Goal: Information Seeking & Learning: Learn about a topic

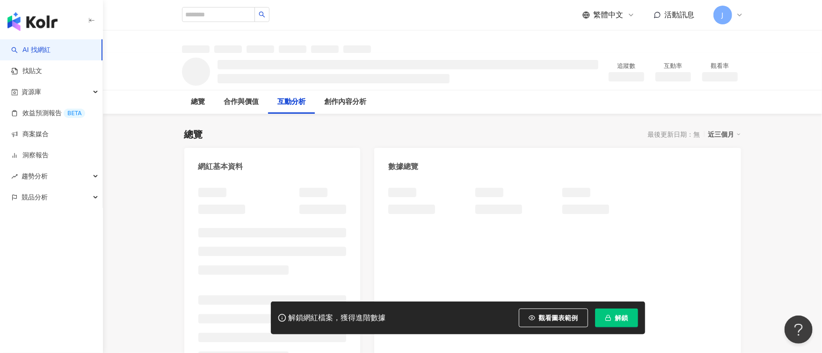
click at [51, 49] on link "AI 找網紅" at bounding box center [30, 49] width 39 height 9
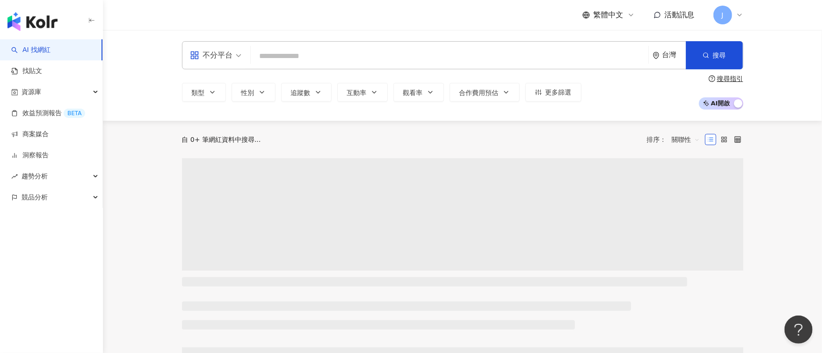
click at [313, 53] on input "search" at bounding box center [450, 56] width 390 height 18
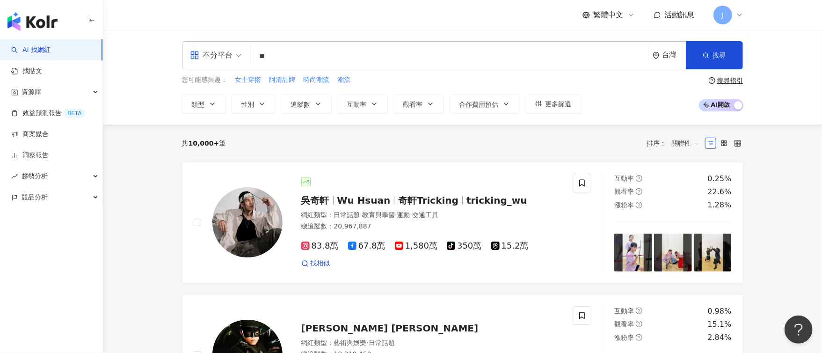
type input "*"
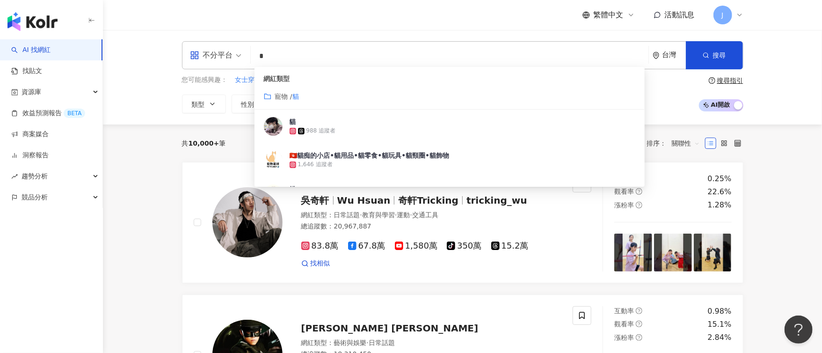
click at [298, 98] on mark "貓" at bounding box center [295, 96] width 7 height 7
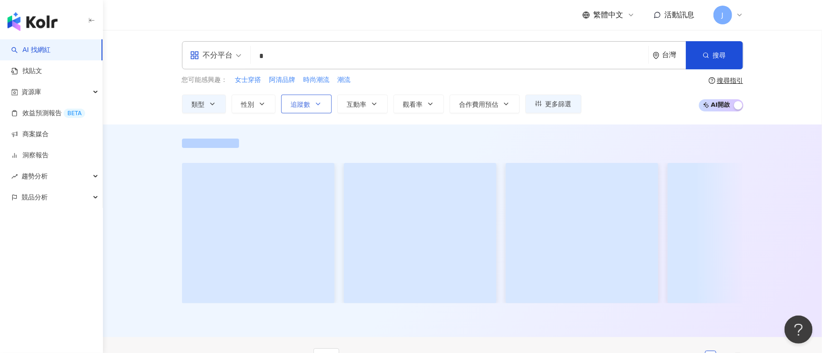
type input "*"
click at [317, 106] on icon "button" at bounding box center [317, 103] width 7 height 7
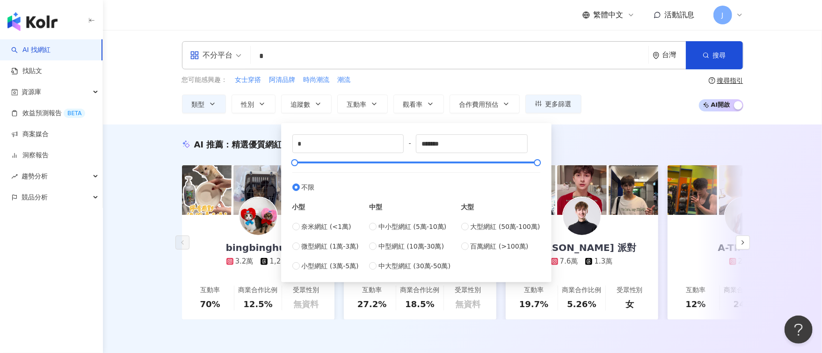
click at [399, 231] on div "中小型網紅 (5萬-10萬) 中型網紅 (10萬-30萬) 中大型網紅 (30萬-50萬)" at bounding box center [409, 246] width 81 height 50
type input "*****"
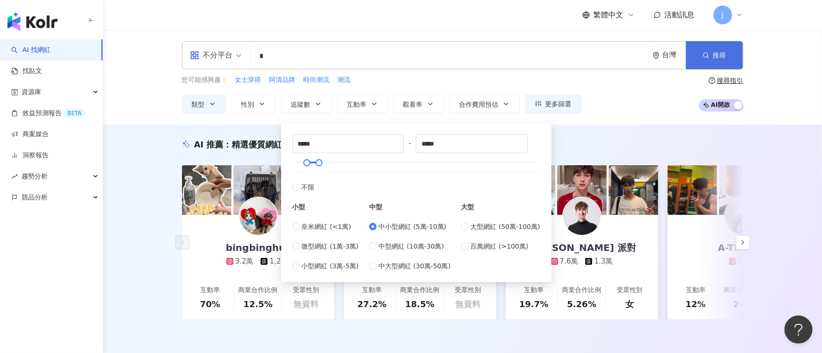
click at [719, 59] on button "搜尋" at bounding box center [714, 55] width 57 height 28
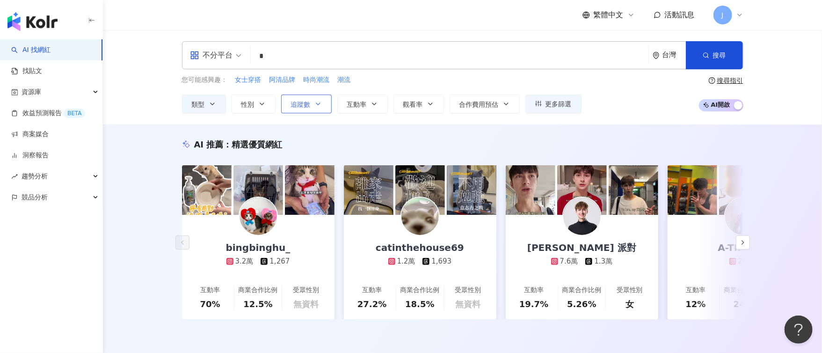
click at [308, 102] on span "追蹤數" at bounding box center [301, 104] width 20 height 7
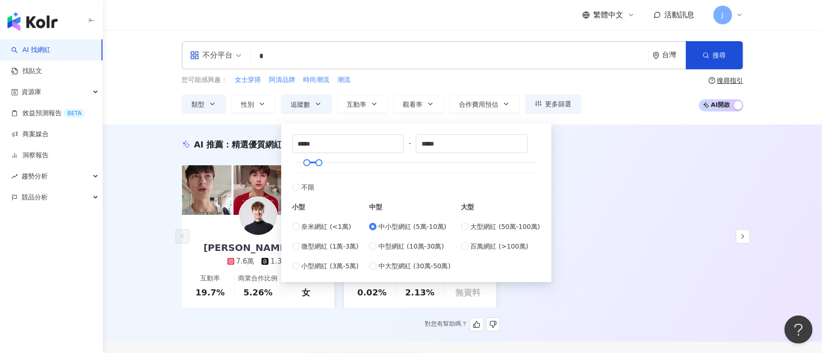
click at [614, 180] on div "詹姆士 派對 7.6萬 1.3萬 互動率 19.7% 商業合作比例 5.26% 受眾性別 女 1 HanVlog 秘境探險 2,272 4.8萬 互動率 0.…" at bounding box center [462, 236] width 561 height 143
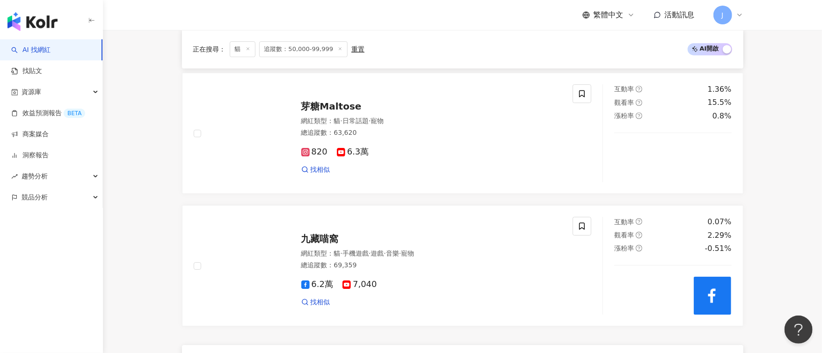
scroll to position [1631, 0]
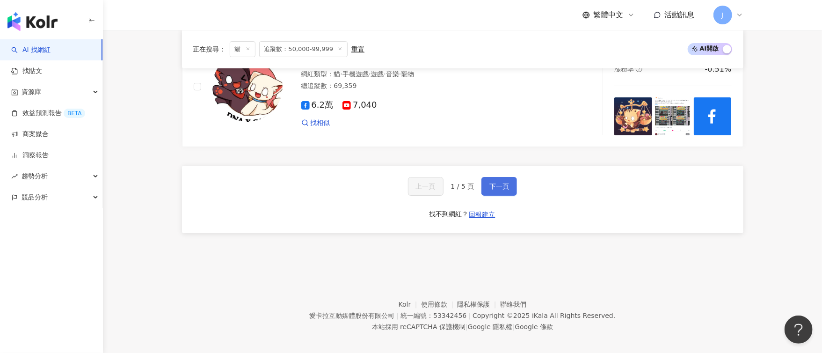
click at [497, 189] on button "下一頁" at bounding box center [499, 186] width 36 height 19
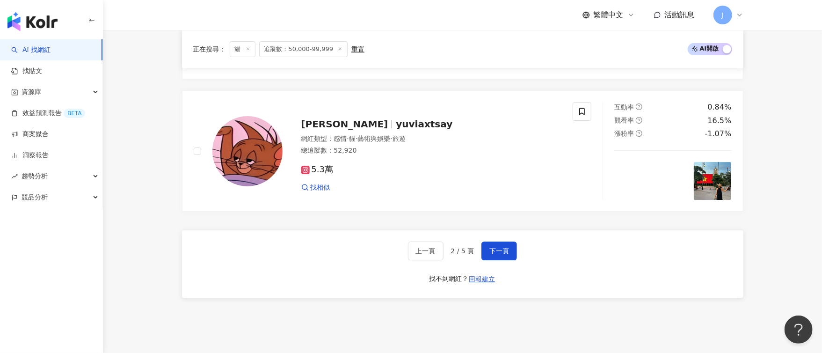
scroll to position [1816, 0]
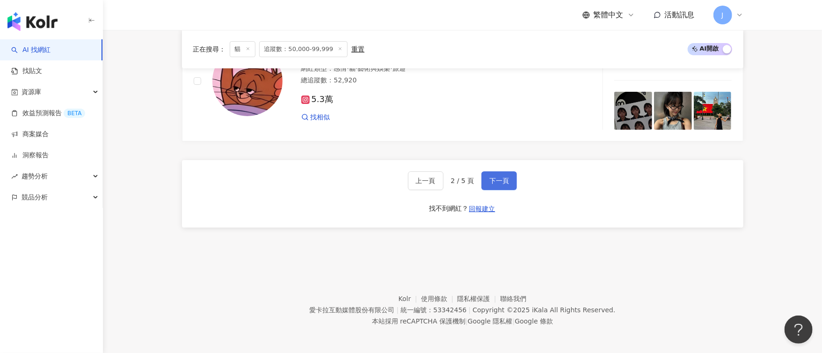
click at [504, 182] on span "下一頁" at bounding box center [499, 180] width 20 height 7
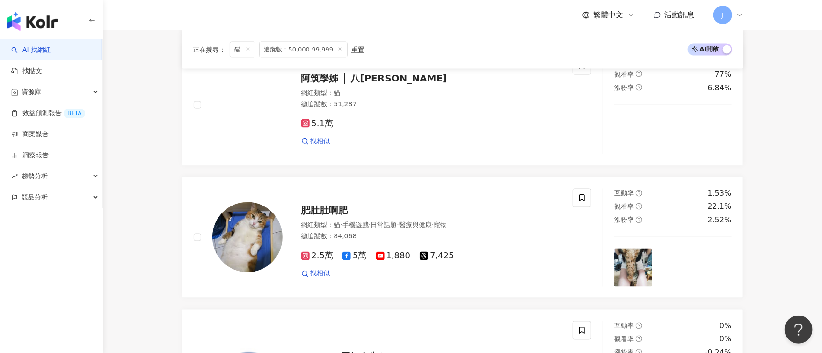
scroll to position [863, 0]
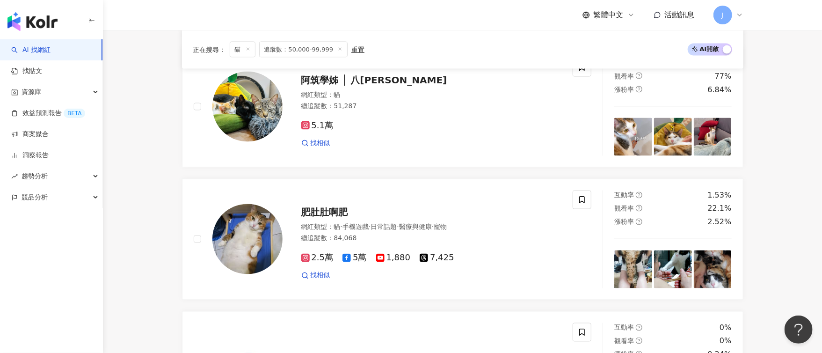
click at [150, 170] on main "不分平台 * 台灣 搜尋 customizedTag f8648d61-6c6d-4e75-bf00-37d5c106ea43 網紅類型 寵物 / 貓 貓 9…" at bounding box center [462, 199] width 719 height 2064
click at [762, 113] on main "不分平台 * 台灣 搜尋 customizedTag f8648d61-6c6d-4e75-bf00-37d5c106ea43 網紅類型 寵物 / 貓 貓 9…" at bounding box center [462, 199] width 719 height 2064
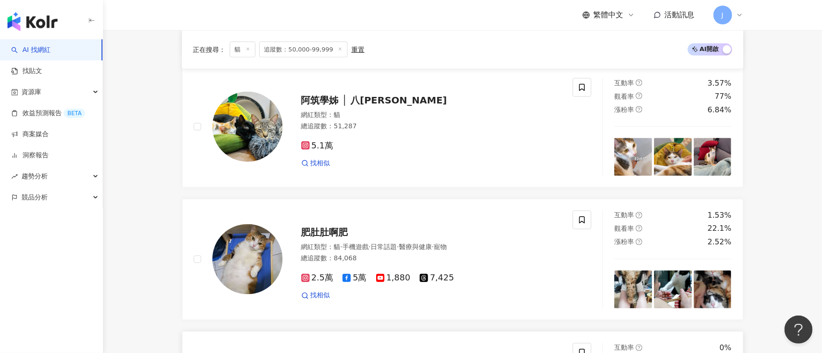
scroll to position [844, 0]
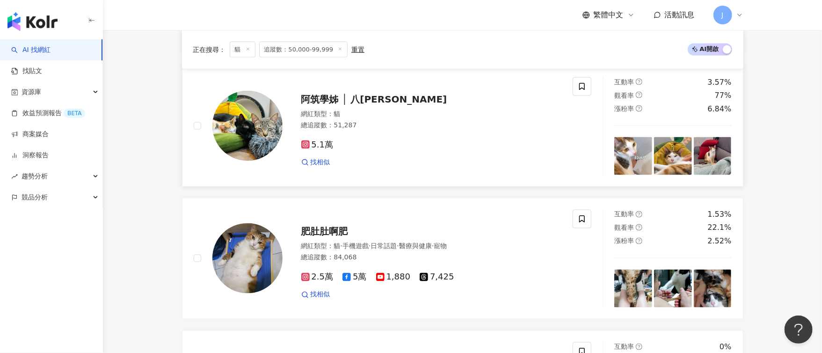
click at [332, 97] on span "阿筑學姊 │ 八萬八勇八奈" at bounding box center [374, 99] width 146 height 11
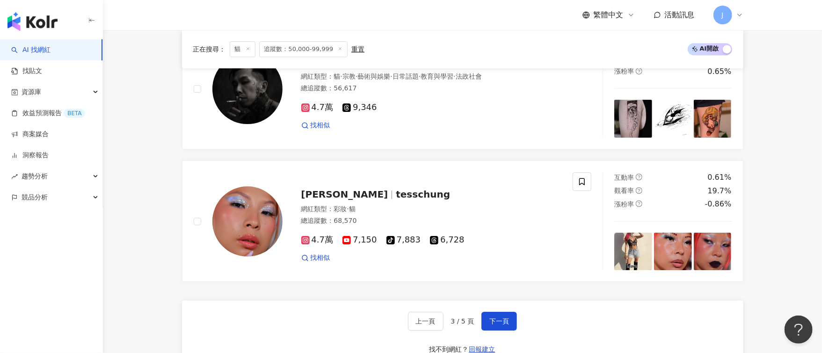
scroll to position [1705, 0]
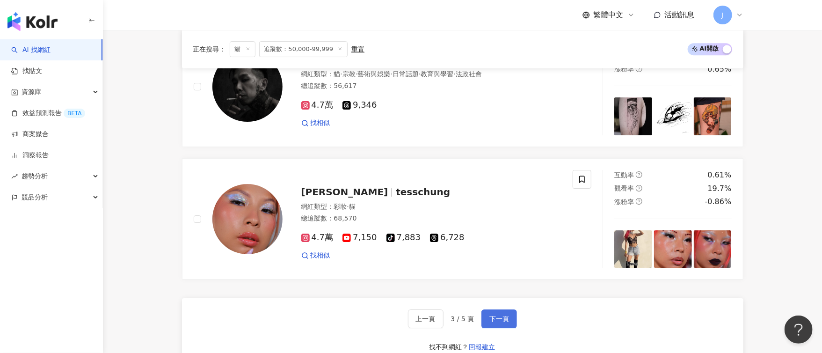
click at [502, 317] on span "下一頁" at bounding box center [499, 318] width 20 height 7
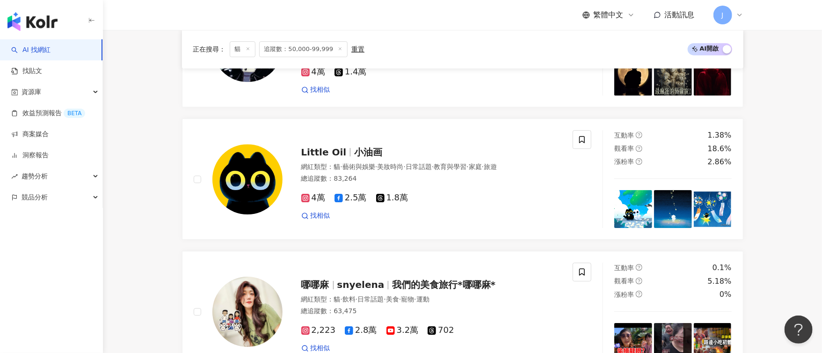
scroll to position [1626, 0]
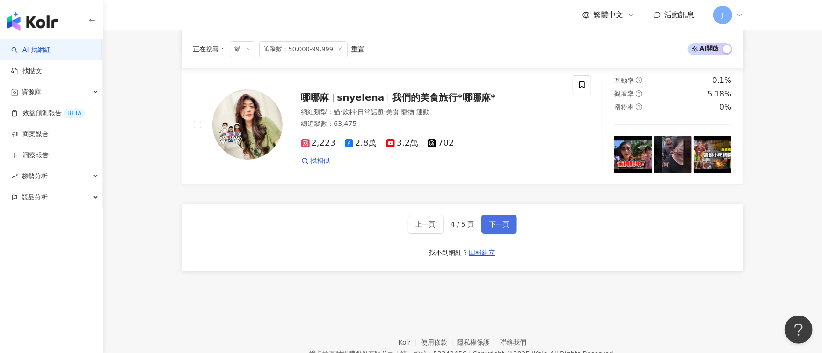
click at [510, 222] on button "下一頁" at bounding box center [499, 224] width 36 height 19
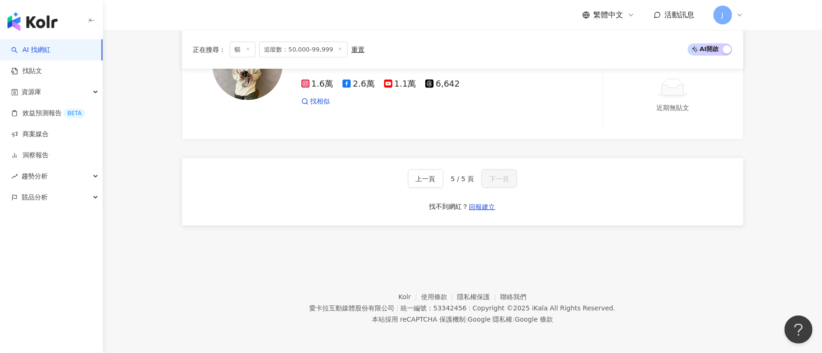
scroll to position [636, 0]
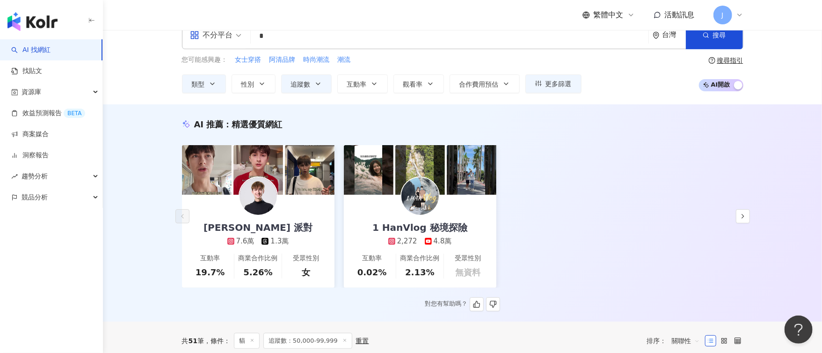
scroll to position [0, 0]
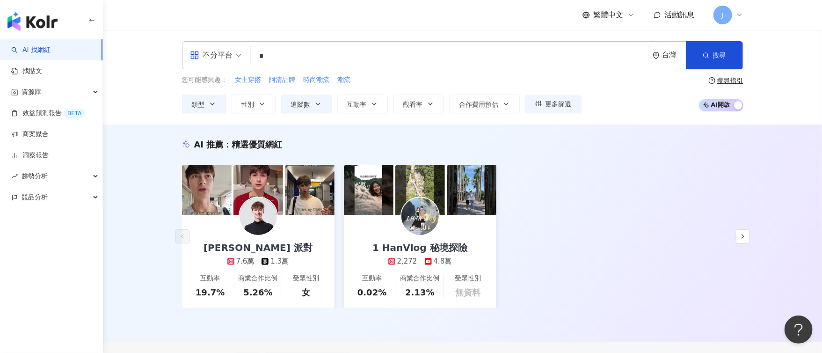
click at [304, 54] on input "*" at bounding box center [450, 56] width 390 height 18
type input "*"
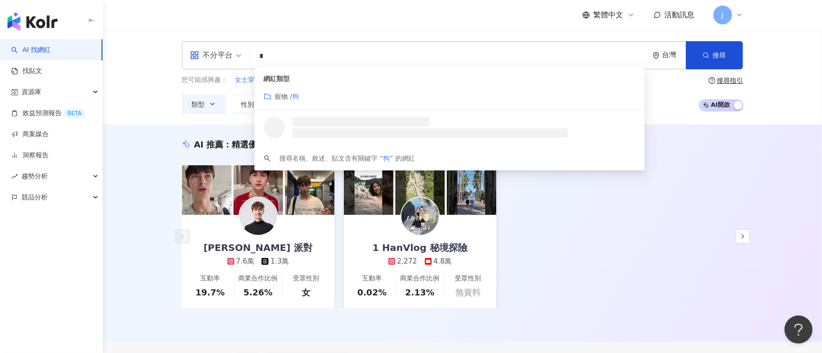
click at [313, 100] on div "寵物 / 狗" at bounding box center [449, 96] width 371 height 10
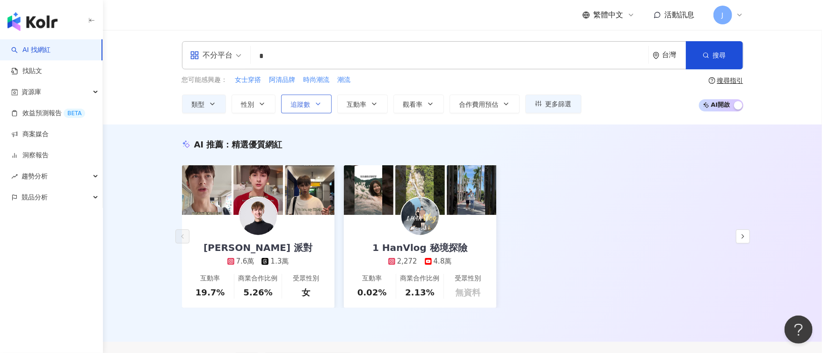
type input "*"
click at [306, 102] on span "追蹤數" at bounding box center [301, 104] width 20 height 7
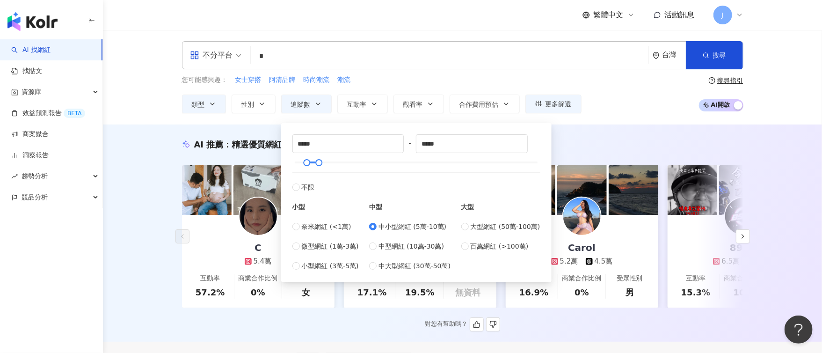
click at [657, 138] on div "AI 推薦 ： 精選優質網紅 C 5.4萬 互動率 57.2% 商業合作比例 0% 受眾性別 女 Bogi 波奇 7.3萬 互動率 17.1% 商業合作比例 …" at bounding box center [462, 232] width 719 height 217
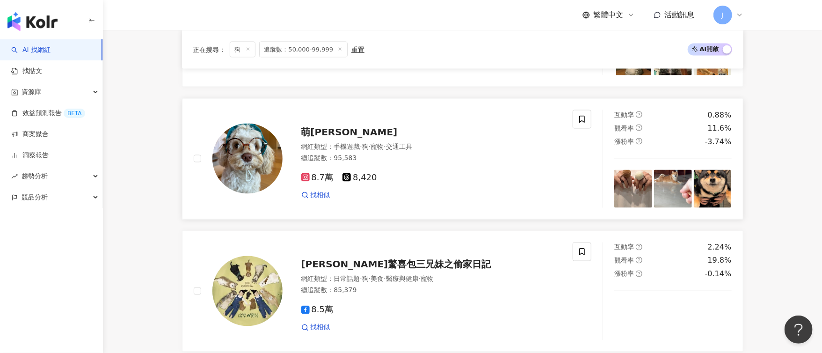
scroll to position [842, 0]
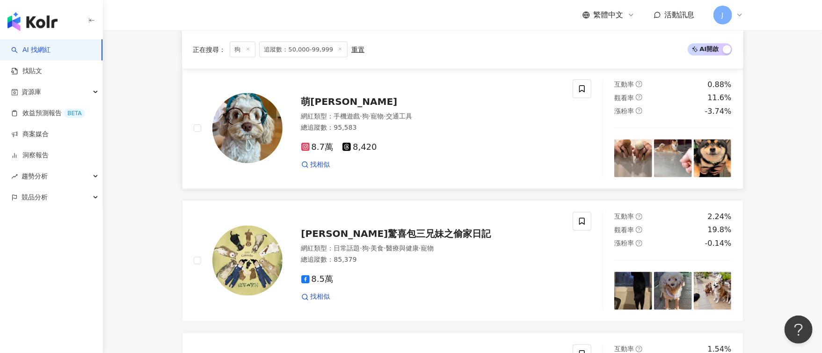
click at [307, 107] on span "萌柴小福" at bounding box center [349, 101] width 96 height 11
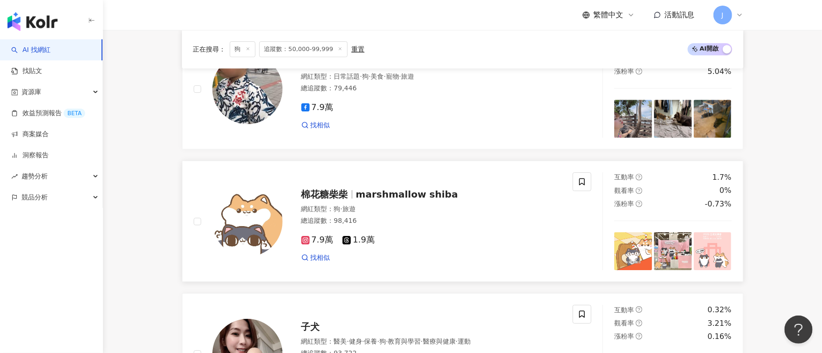
scroll to position [1827, 0]
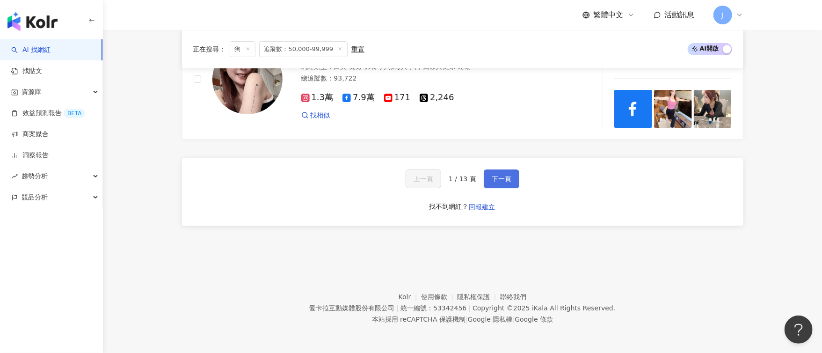
click at [500, 184] on button "下一頁" at bounding box center [502, 178] width 36 height 19
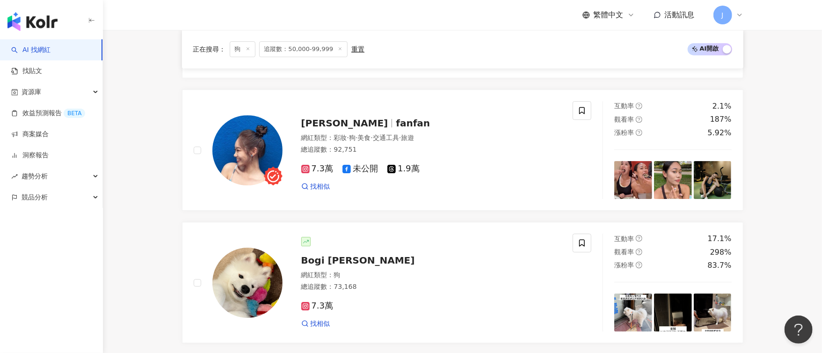
scroll to position [1718, 0]
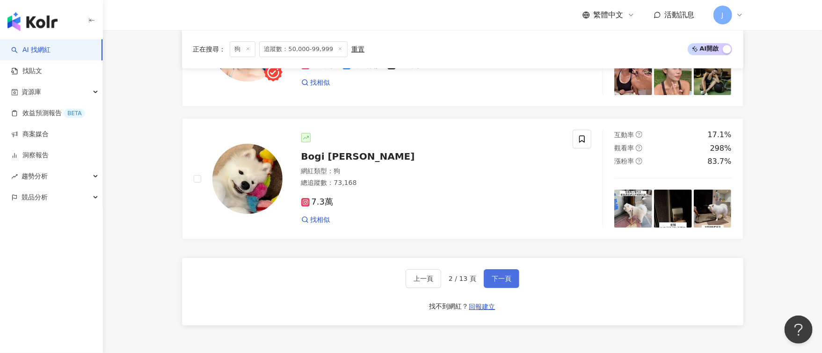
click at [506, 282] on span "下一頁" at bounding box center [502, 278] width 20 height 7
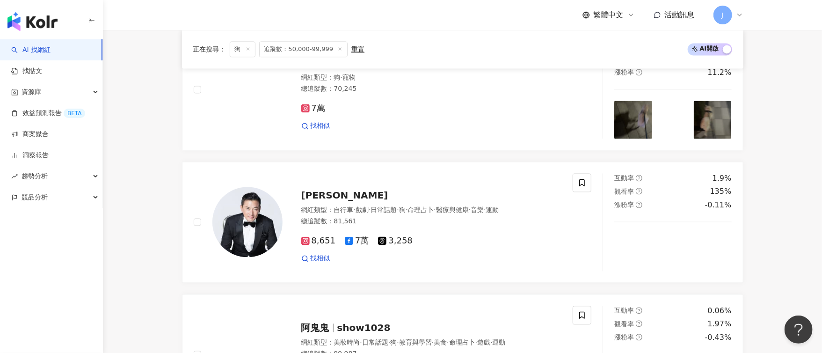
scroll to position [982, 0]
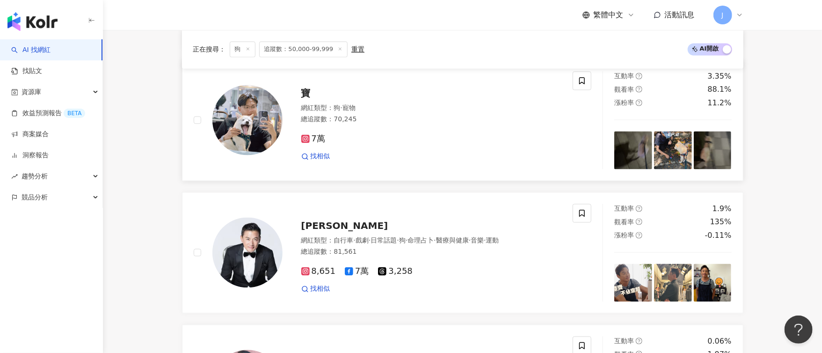
click at [307, 97] on span "寶" at bounding box center [305, 93] width 9 height 11
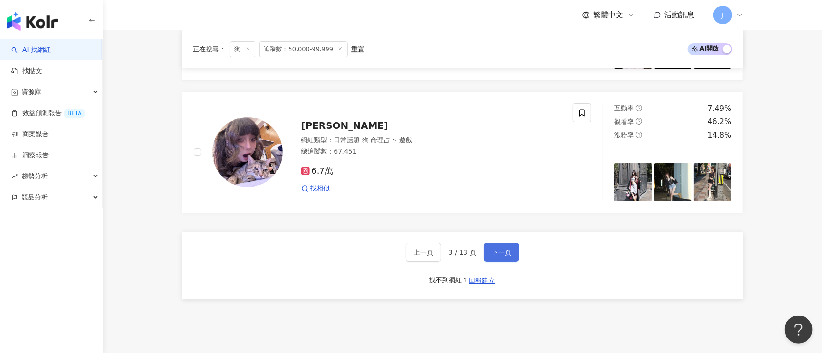
click at [505, 256] on span "下一頁" at bounding box center [502, 251] width 20 height 7
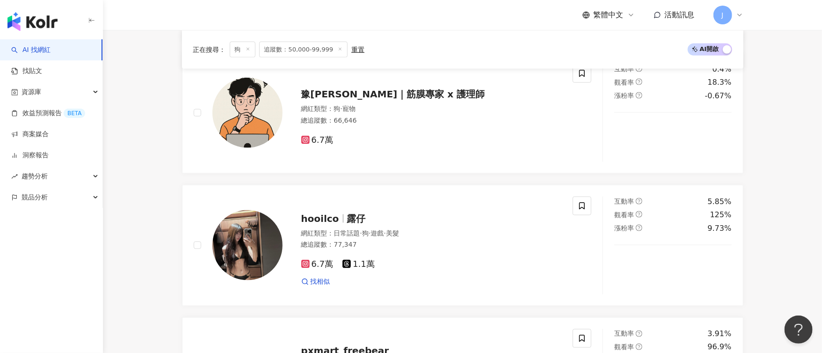
scroll to position [1745, 0]
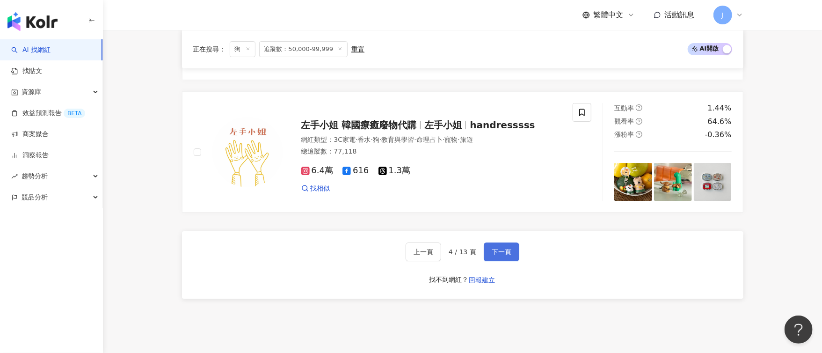
click at [510, 256] on button "下一頁" at bounding box center [502, 251] width 36 height 19
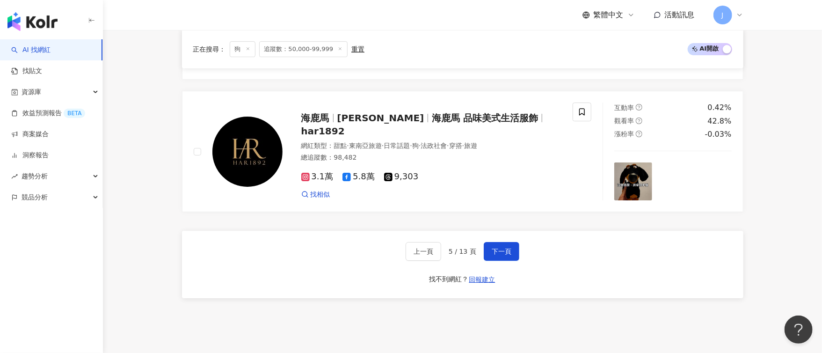
scroll to position [1747, 0]
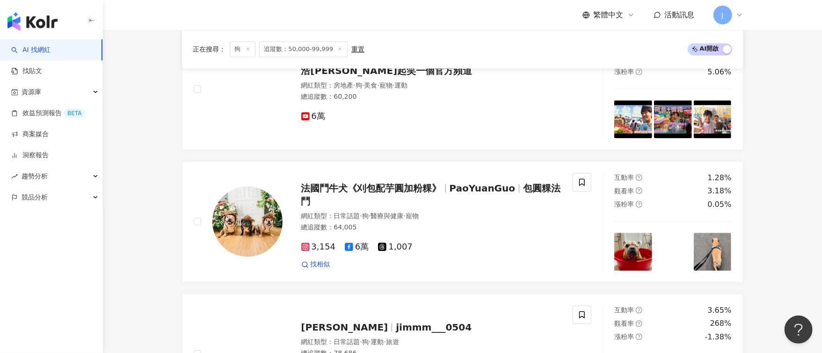
scroll to position [1134, 0]
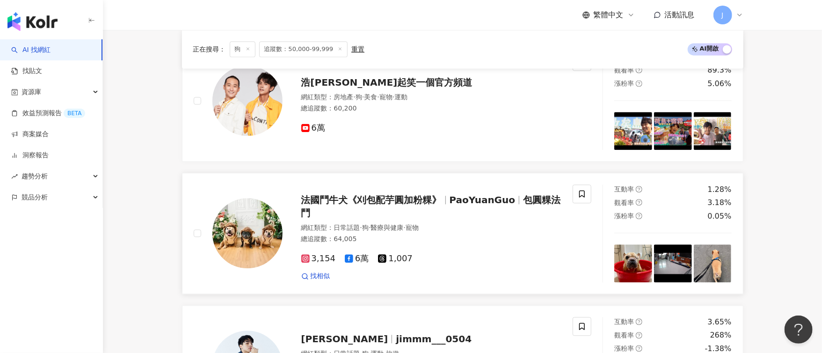
click at [460, 205] on span "PaoYuanGuo" at bounding box center [483, 199] width 66 height 11
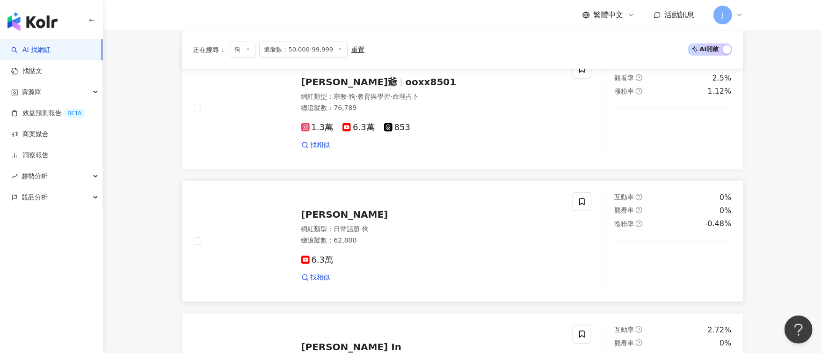
scroll to position [89, 0]
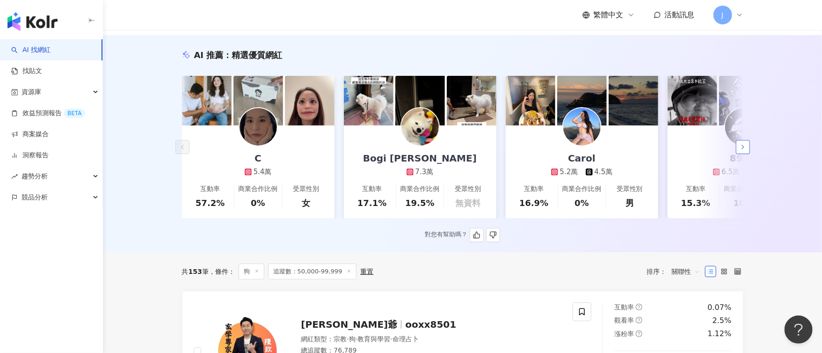
click at [743, 149] on icon "button" at bounding box center [742, 146] width 7 height 7
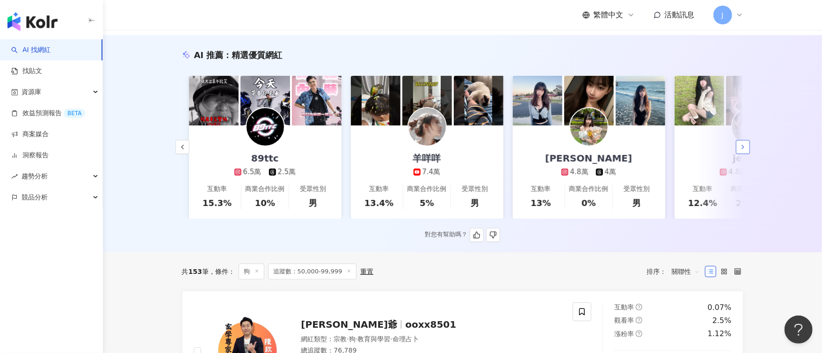
scroll to position [0, 485]
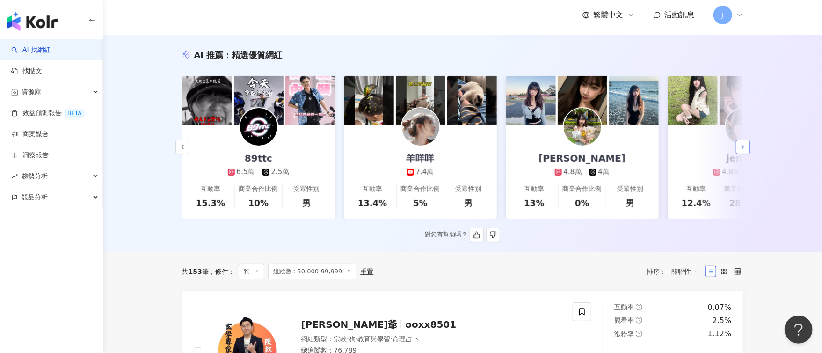
click at [743, 149] on icon "button" at bounding box center [742, 146] width 7 height 7
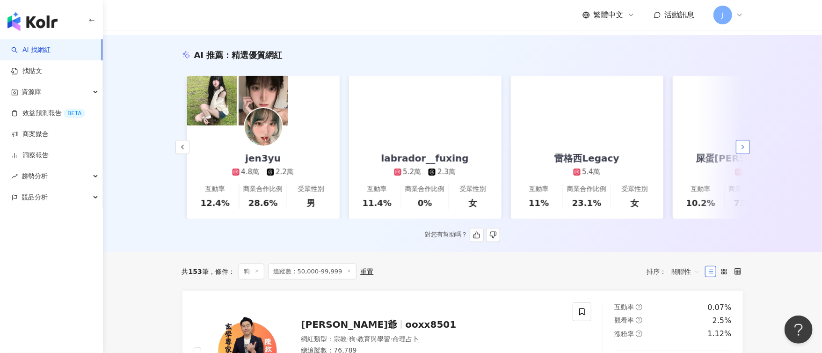
scroll to position [0, 971]
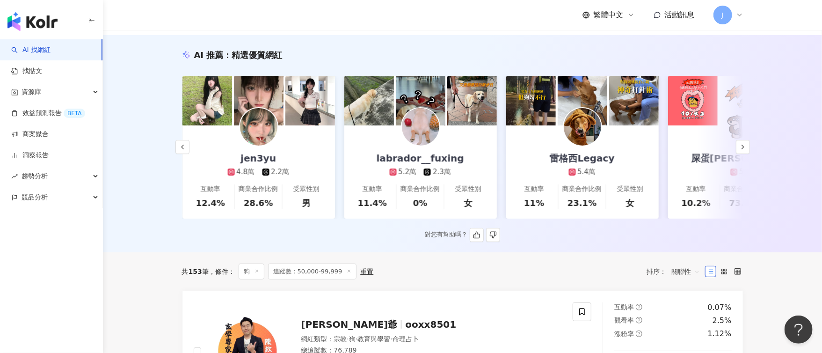
click at [455, 162] on div "labrador__fuxing" at bounding box center [420, 158] width 106 height 13
click at [601, 155] on div "雷格西Legacy" at bounding box center [582, 158] width 84 height 13
click at [740, 151] on icon "button" at bounding box center [742, 146] width 7 height 7
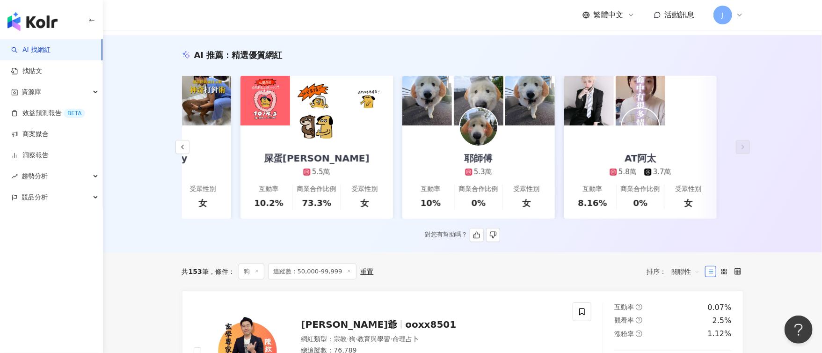
scroll to position [0, 1399]
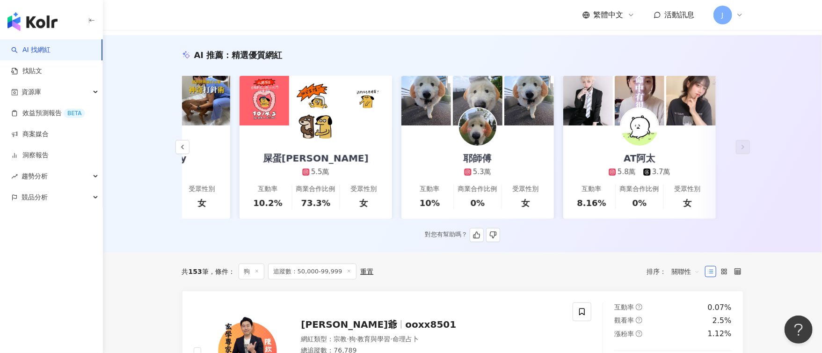
click at [536, 161] on link "耶師傅 5.3萬 互動率 10% 商業合作比例 0% 受眾性別 女" at bounding box center [477, 171] width 153 height 93
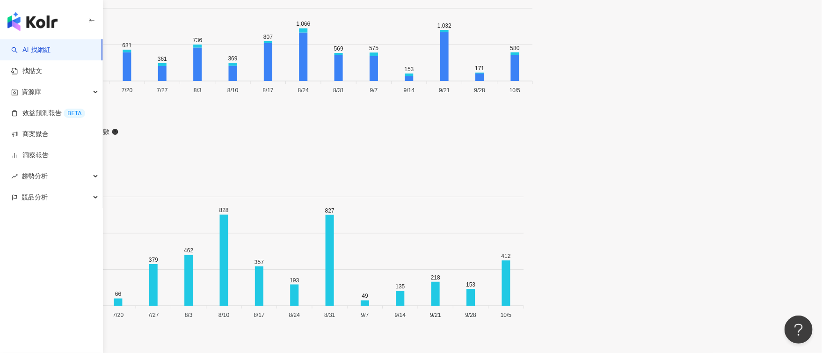
scroll to position [2956, 0]
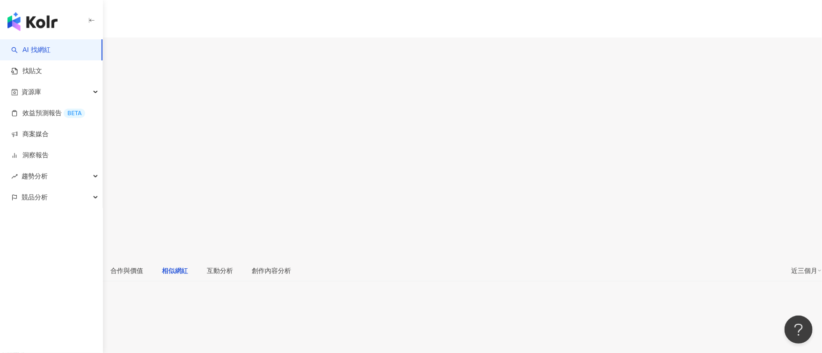
scroll to position [2218, 0]
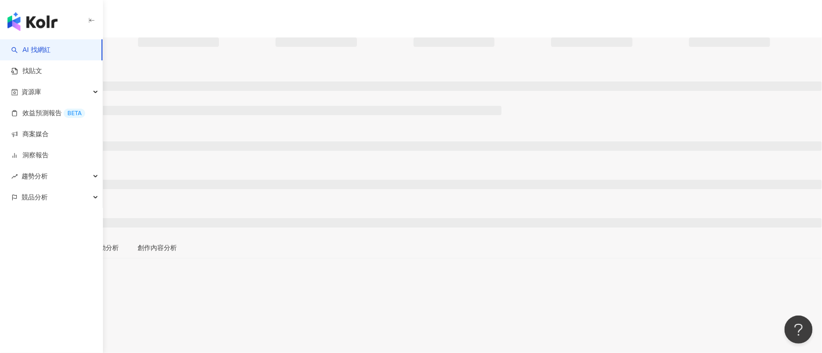
scroll to position [140, 0]
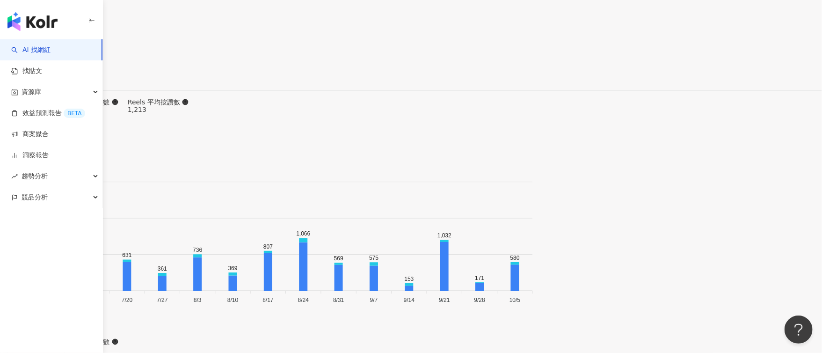
scroll to position [2868, 0]
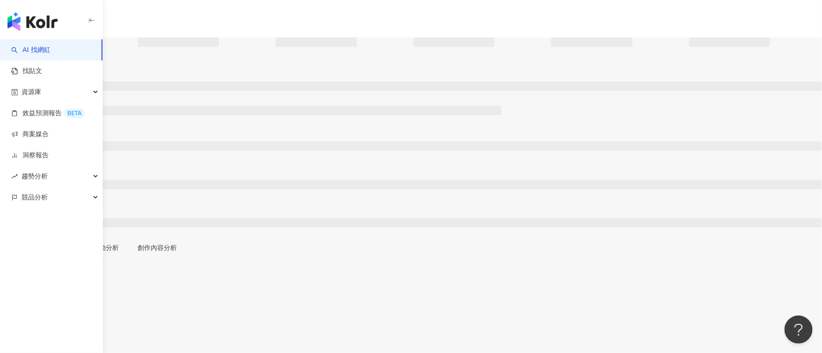
scroll to position [73, 0]
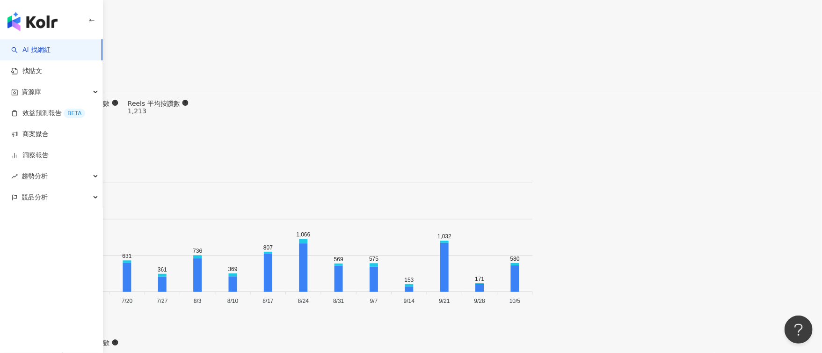
scroll to position [2895, 0]
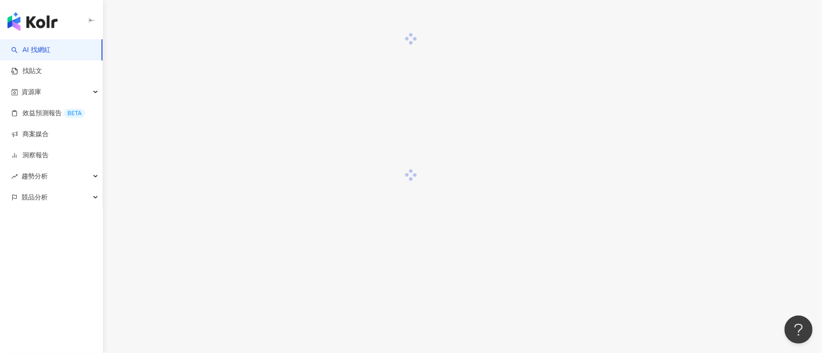
scroll to position [701, 0]
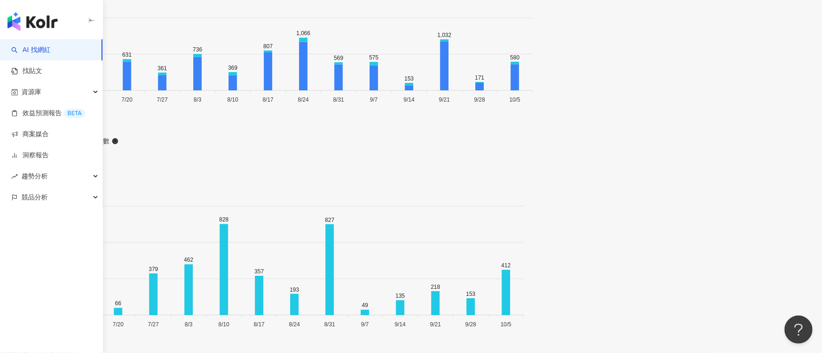
scroll to position [2876, 0]
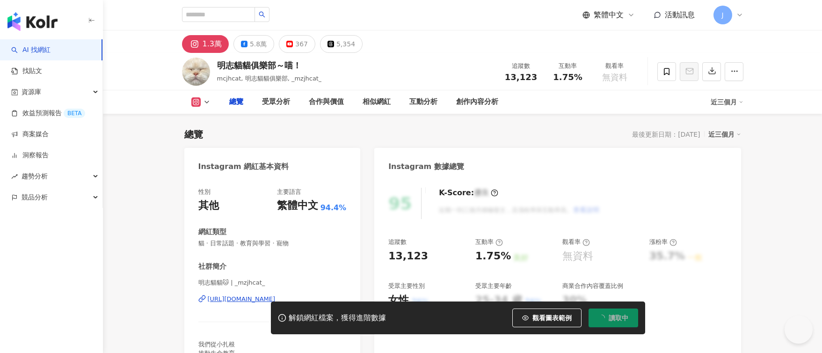
scroll to position [1866, 0]
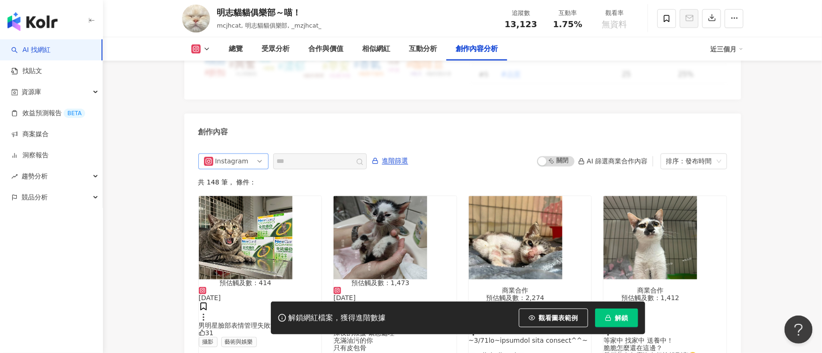
scroll to position [0, 0]
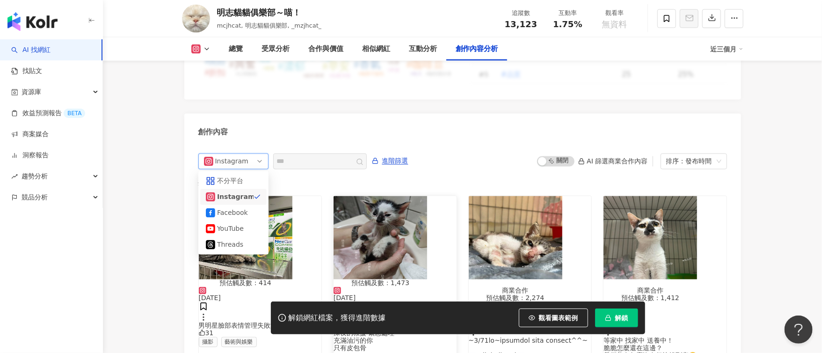
click at [233, 208] on div "Facebook" at bounding box center [232, 213] width 30 height 10
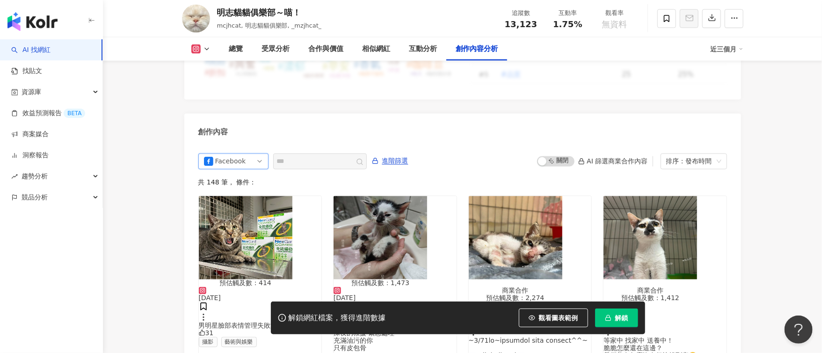
scroll to position [2861, 0]
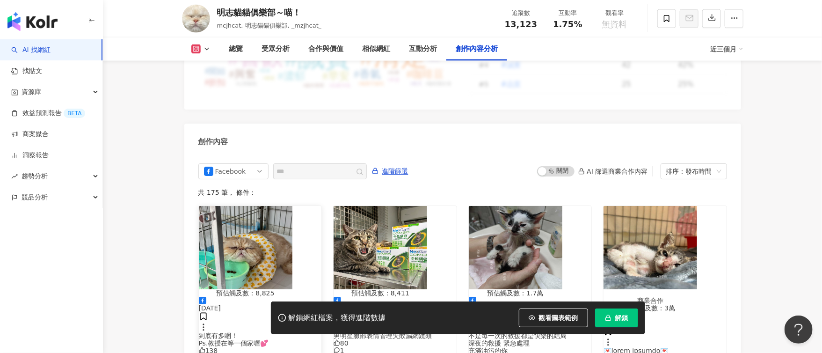
click at [271, 206] on img "button" at bounding box center [246, 247] width 94 height 83
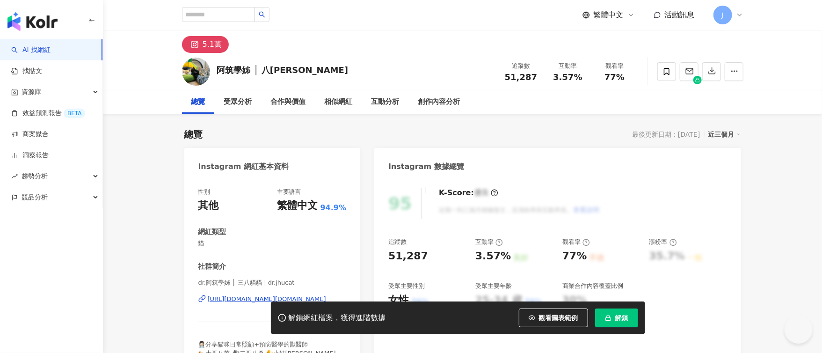
scroll to position [917, 0]
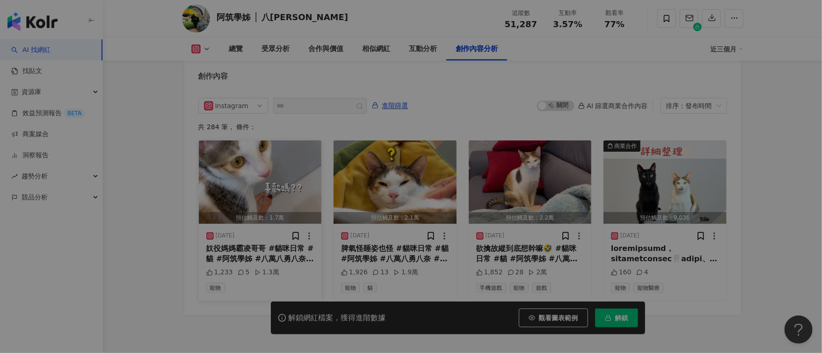
scroll to position [0, 0]
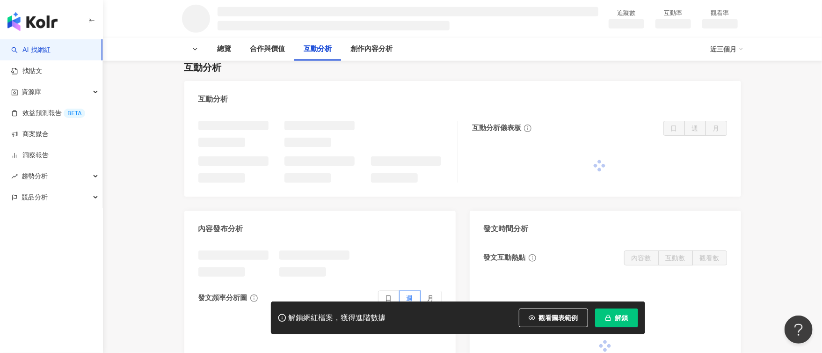
scroll to position [912, 0]
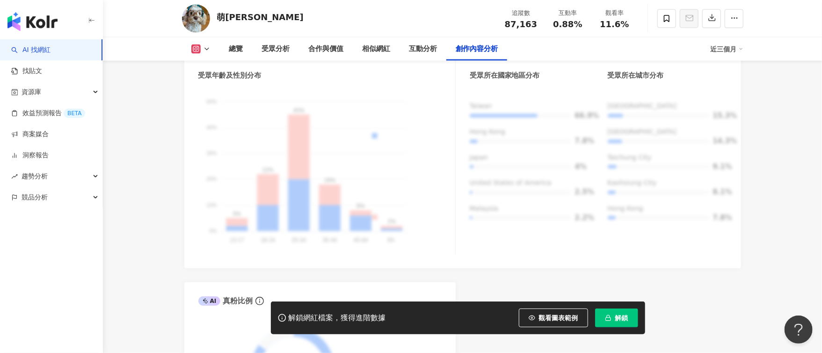
scroll to position [2930, 0]
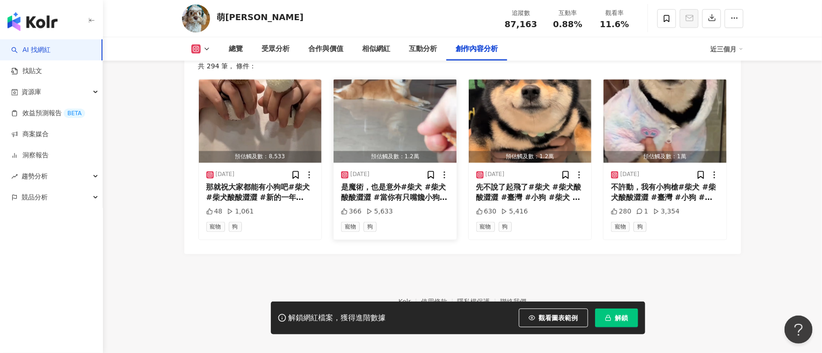
click at [399, 114] on img "button" at bounding box center [395, 121] width 123 height 83
click at [399, 114] on div "View post on Instagram" at bounding box center [307, 133] width 212 height 173
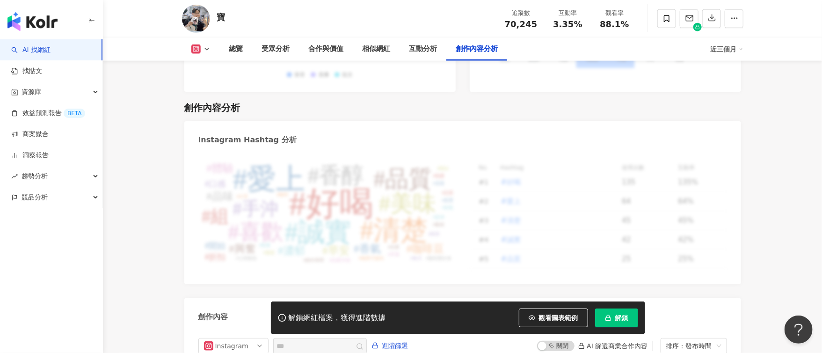
scroll to position [2936, 0]
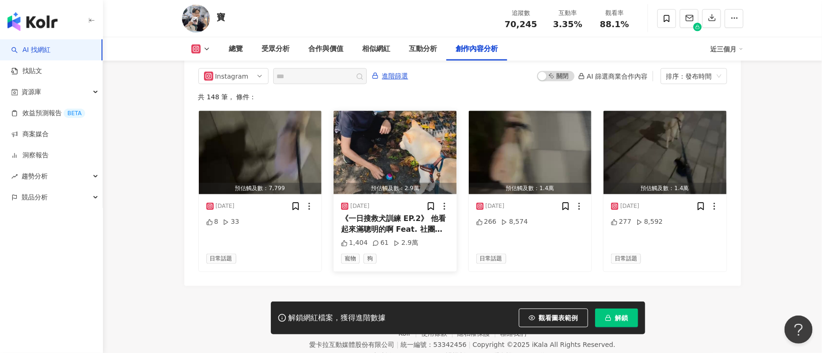
click at [402, 111] on img "button" at bounding box center [395, 152] width 123 height 83
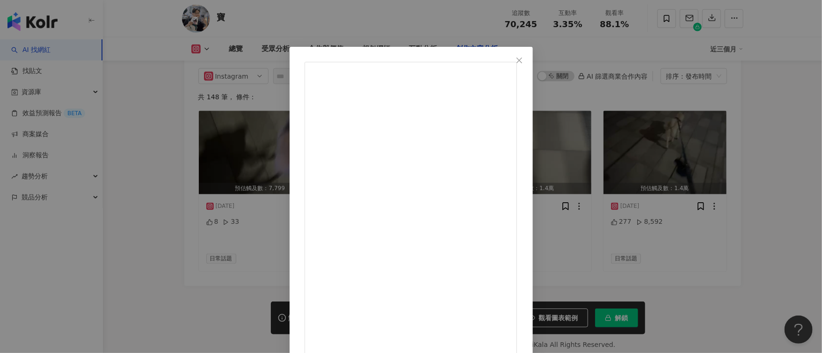
scroll to position [46, 0]
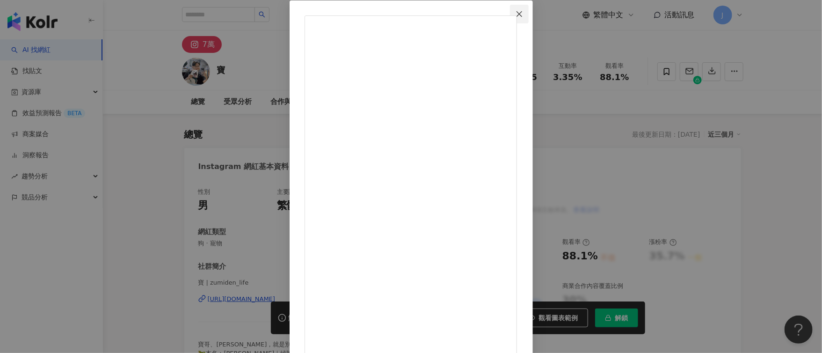
click at [523, 10] on icon "close" at bounding box center [519, 13] width 7 height 7
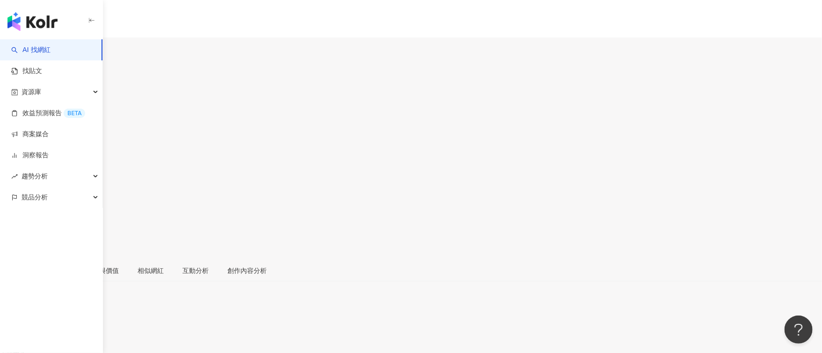
drag, startPoint x: 778, startPoint y: 208, endPoint x: 743, endPoint y: 206, distance: 35.1
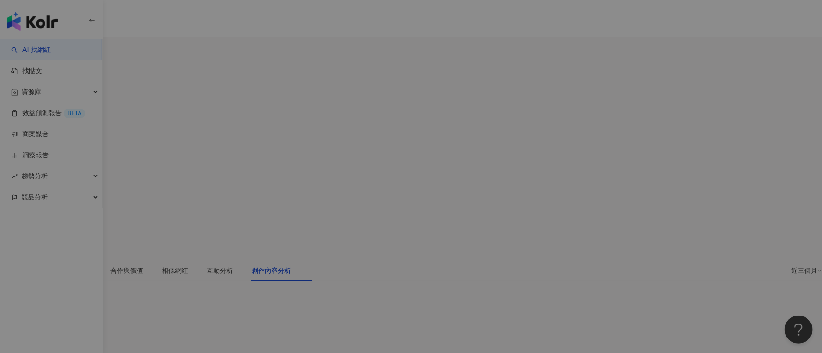
scroll to position [2959, 0]
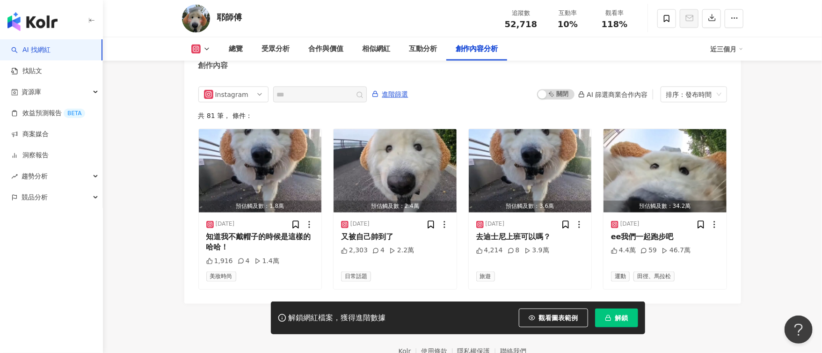
scroll to position [2939, 0]
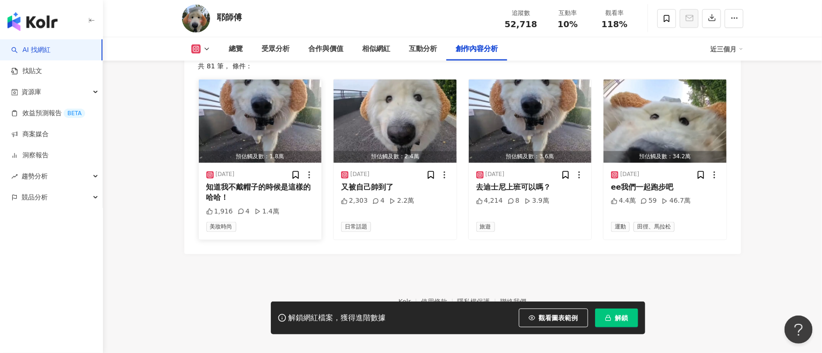
click at [289, 129] on img "button" at bounding box center [260, 121] width 123 height 83
